Goal: Task Accomplishment & Management: Complete application form

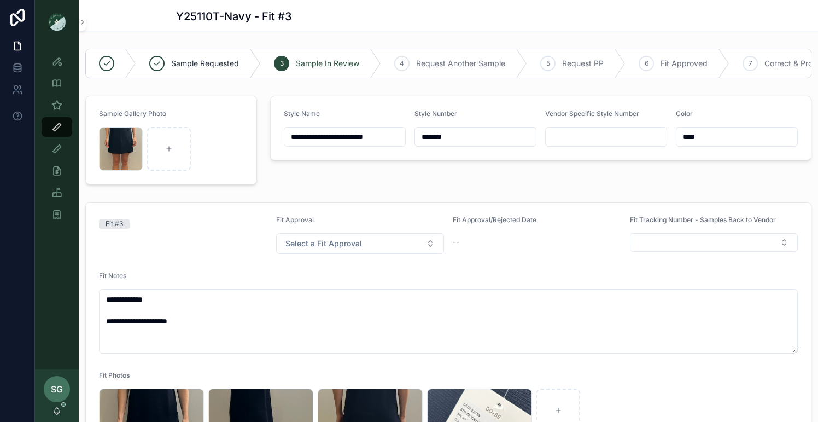
scroll to position [532, 0]
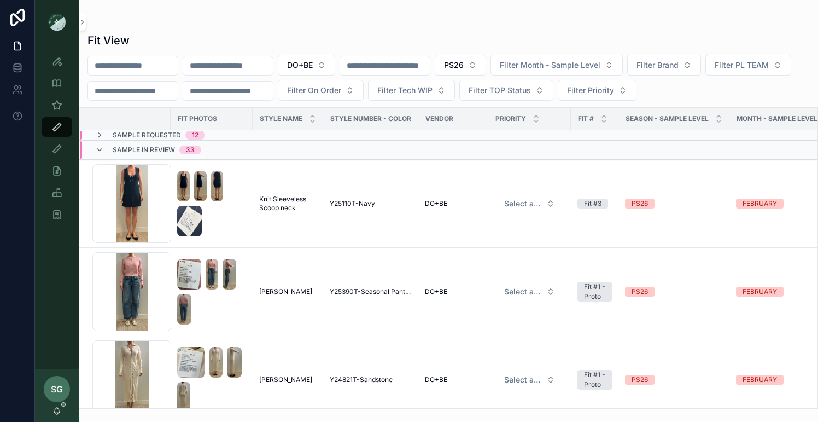
click at [235, 65] on input "scrollable content" at bounding box center [228, 65] width 90 height 15
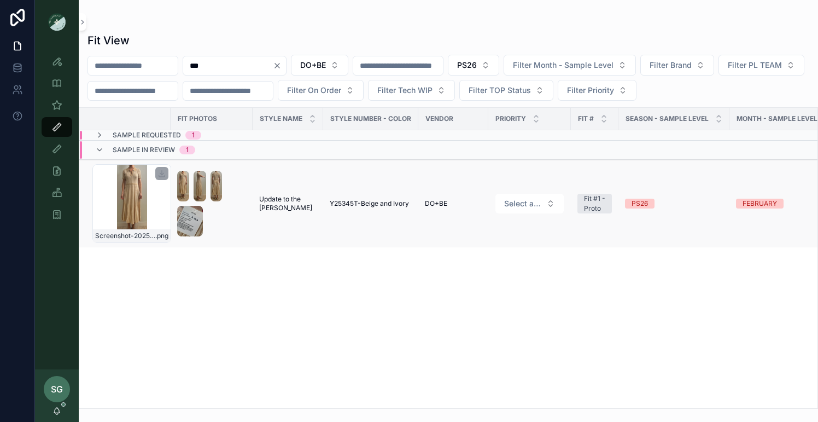
type input "***"
click at [125, 203] on div "Screenshot-2025-09-25-at-9.43.51-AM .png" at bounding box center [131, 203] width 79 height 79
click at [102, 136] on icon "scrollable content" at bounding box center [99, 135] width 9 height 9
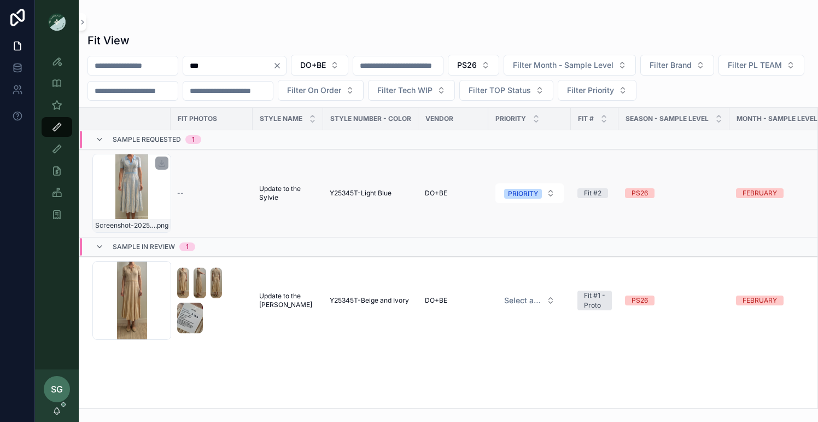
click at [141, 197] on div "Screenshot-2025-08-07-at-11.18.27-AM .png" at bounding box center [131, 193] width 79 height 79
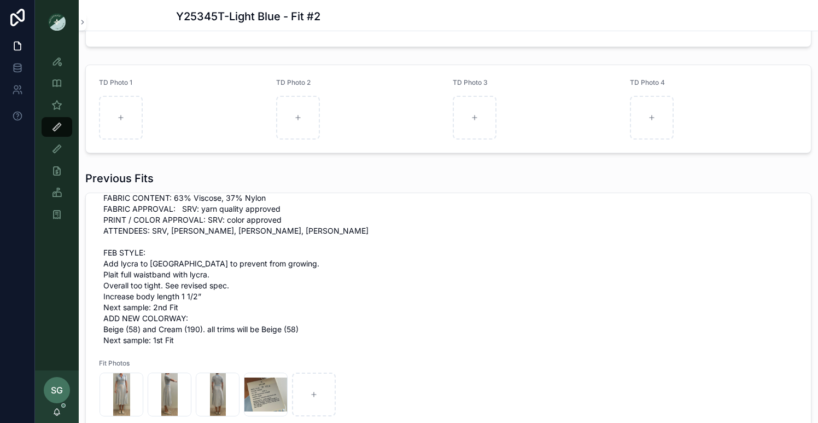
scroll to position [355, 0]
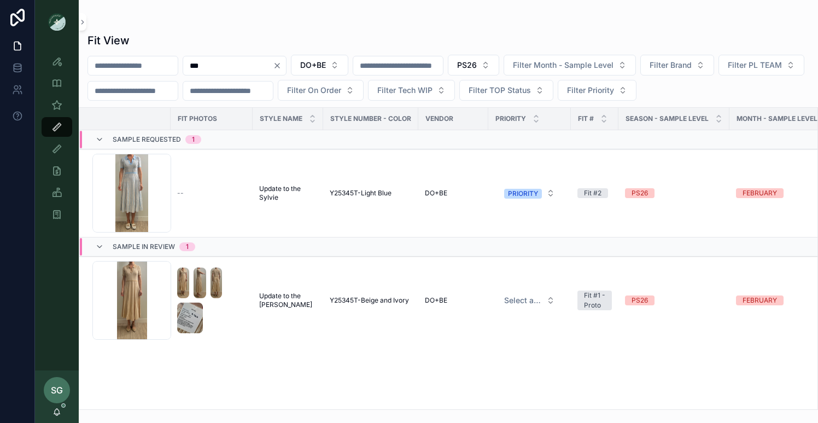
click at [282, 68] on icon "Clear" at bounding box center [277, 65] width 9 height 9
click at [335, 65] on button "DO+BE" at bounding box center [306, 65] width 57 height 21
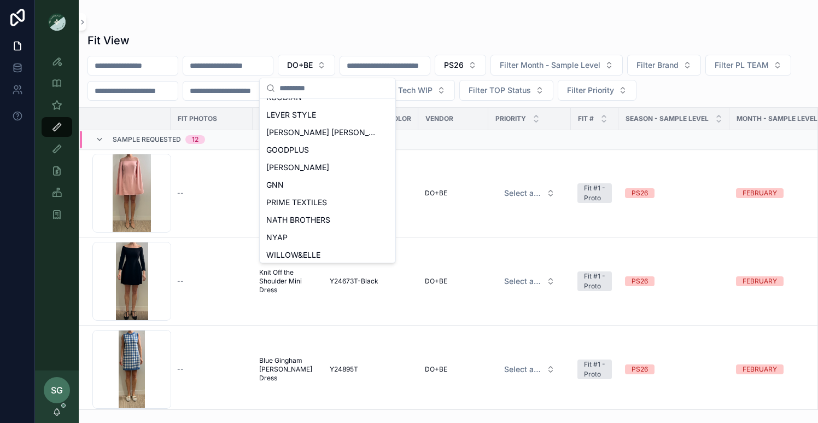
scroll to position [505, 0]
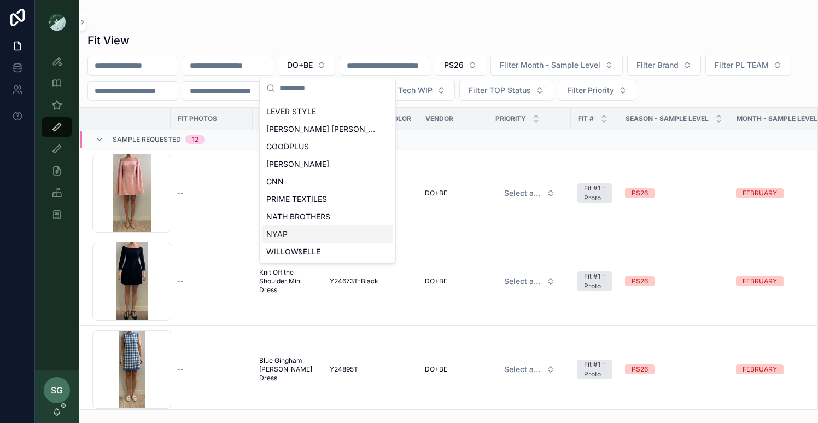
click at [283, 233] on span "NYAP" at bounding box center [276, 234] width 21 height 11
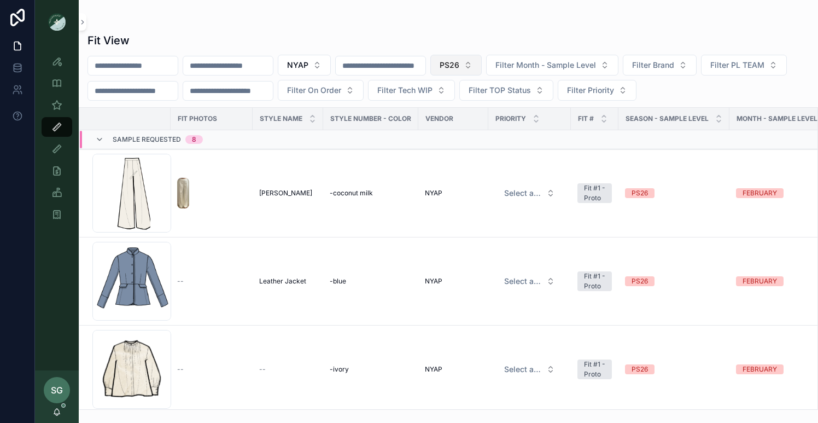
click at [482, 67] on button "PS26" at bounding box center [456, 65] width 51 height 21
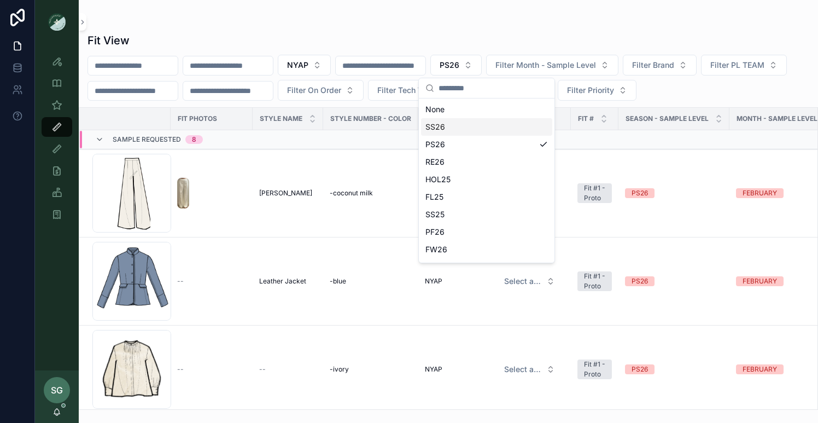
click at [440, 127] on div "SS26" at bounding box center [486, 127] width 131 height 18
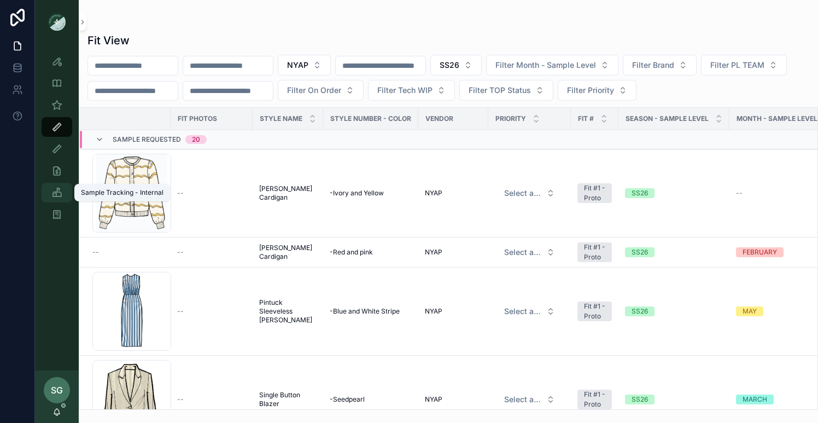
click at [56, 195] on icon "scrollable content" at bounding box center [56, 192] width 11 height 11
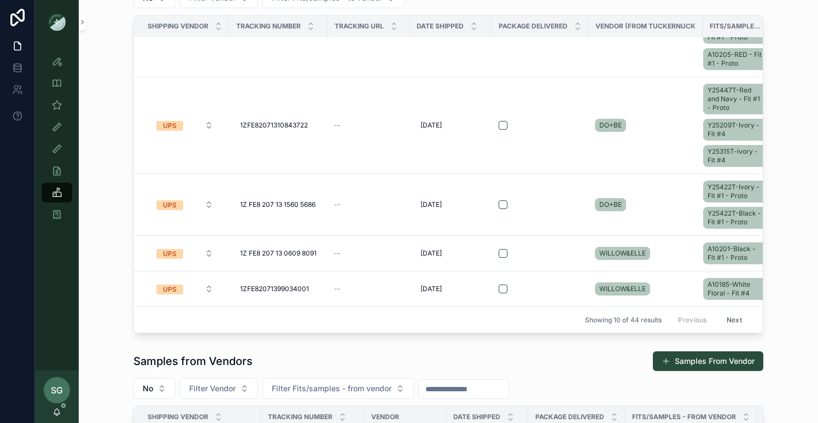
scroll to position [60, 0]
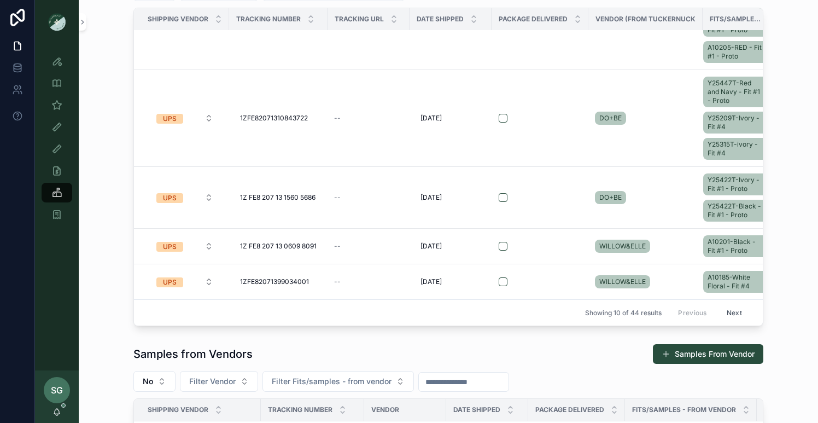
click at [735, 314] on button "Next" at bounding box center [734, 312] width 31 height 17
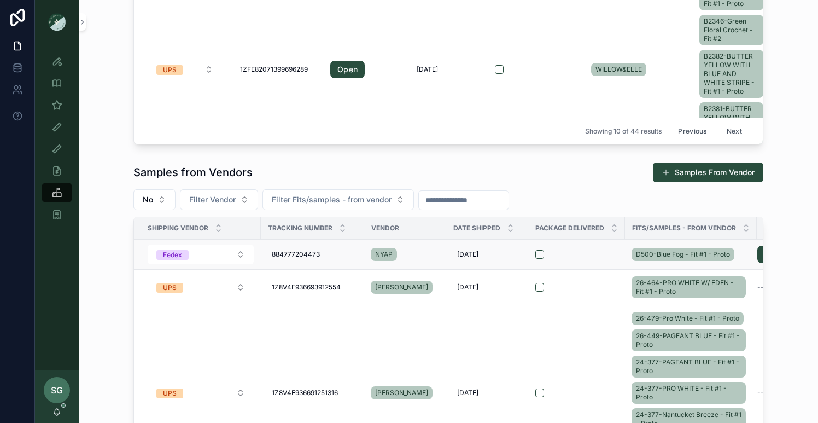
click at [424, 254] on div "NYAP" at bounding box center [405, 255] width 69 height 18
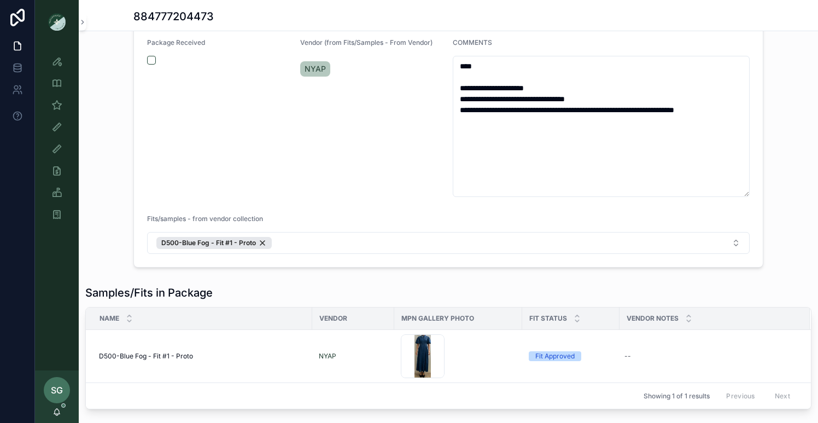
scroll to position [141, 0]
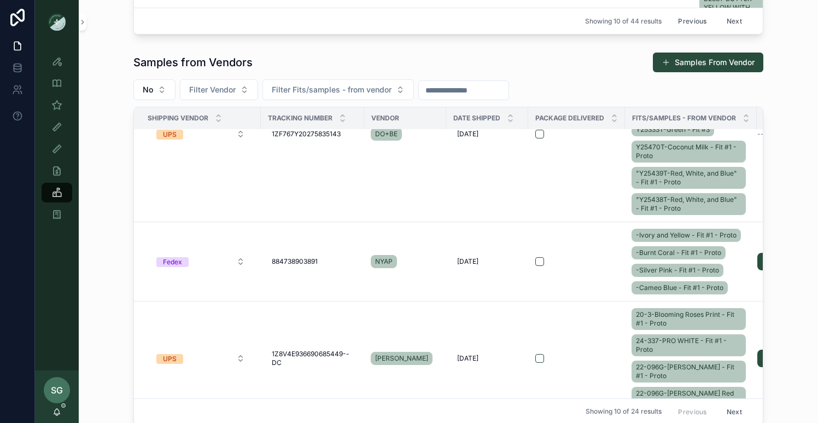
scroll to position [465, 0]
click at [431, 269] on div "NYAP" at bounding box center [405, 261] width 69 height 18
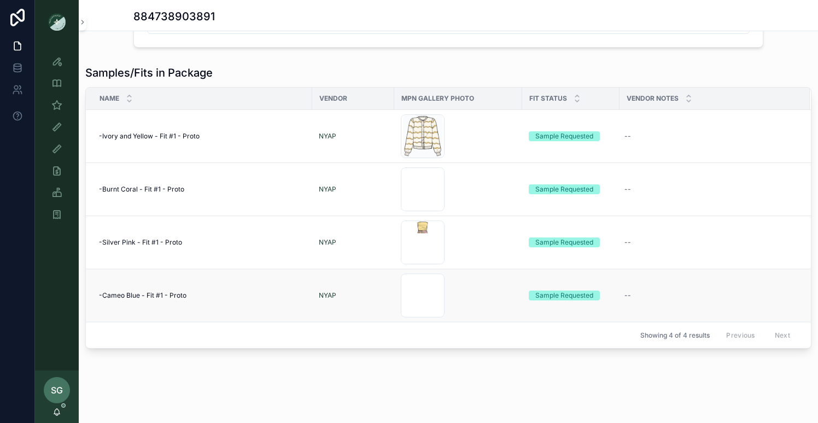
type textarea "**********"
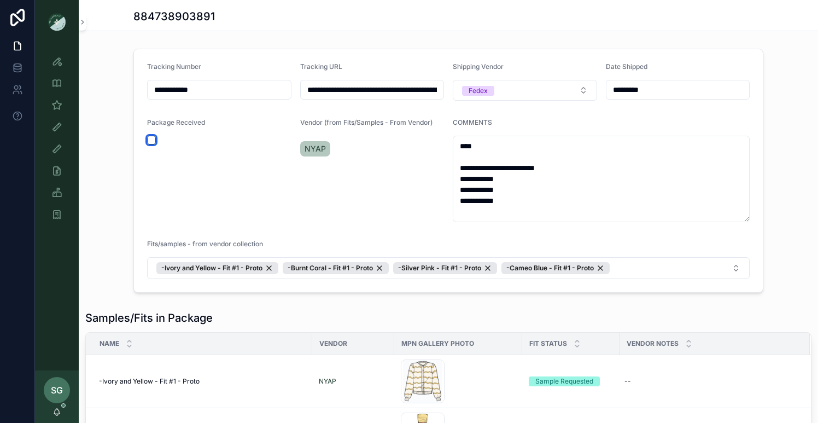
click at [154, 139] on button "scrollable content" at bounding box center [151, 140] width 9 height 9
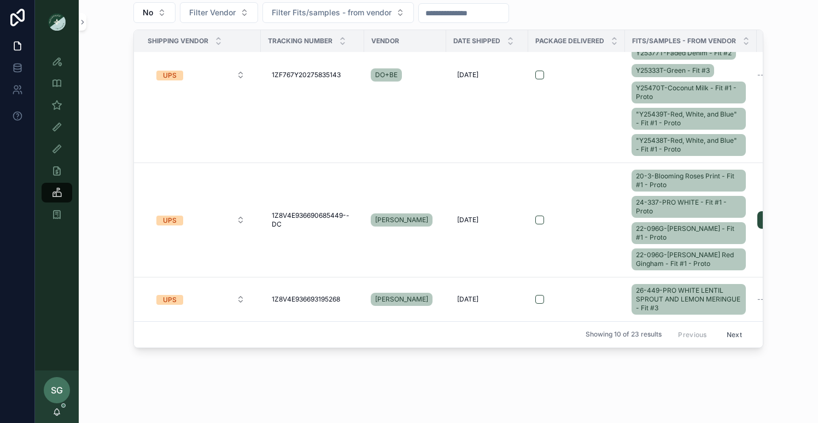
scroll to position [432, 0]
